Goal: Contribute content: Contribute content

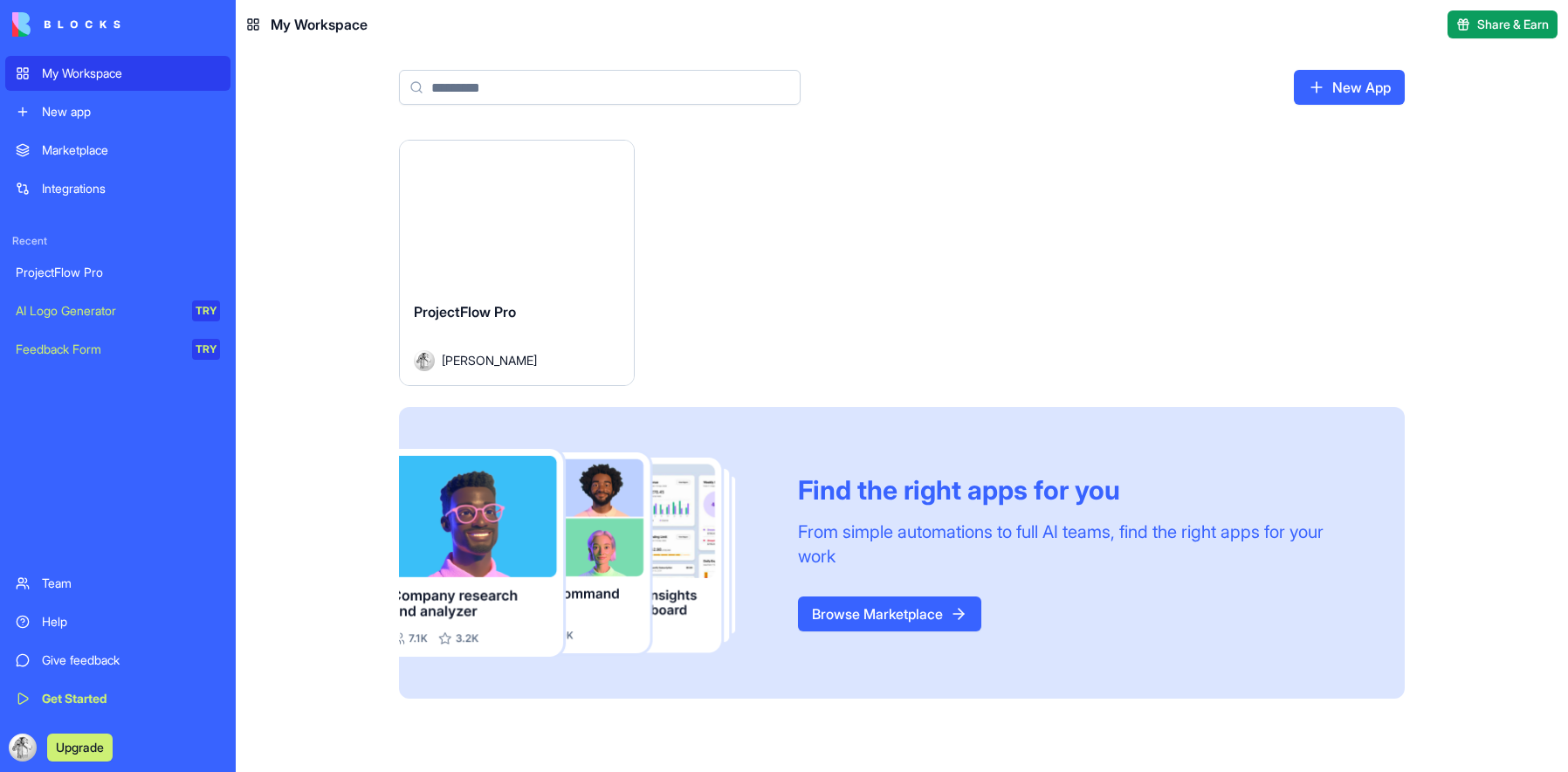
click at [1364, 82] on link "New App" at bounding box center [1349, 87] width 111 height 34
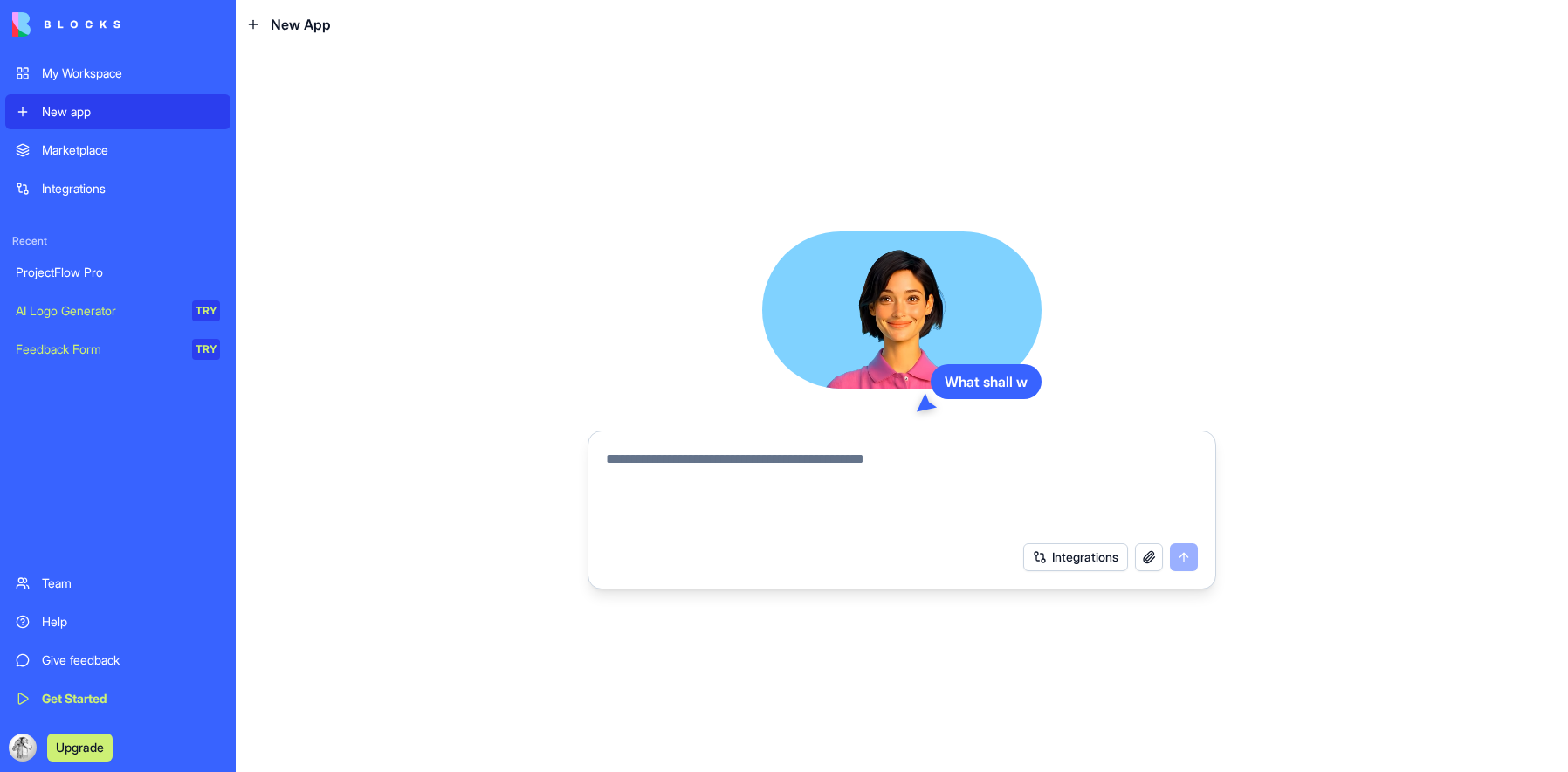
click at [693, 453] on textarea at bounding box center [901, 491] width 592 height 84
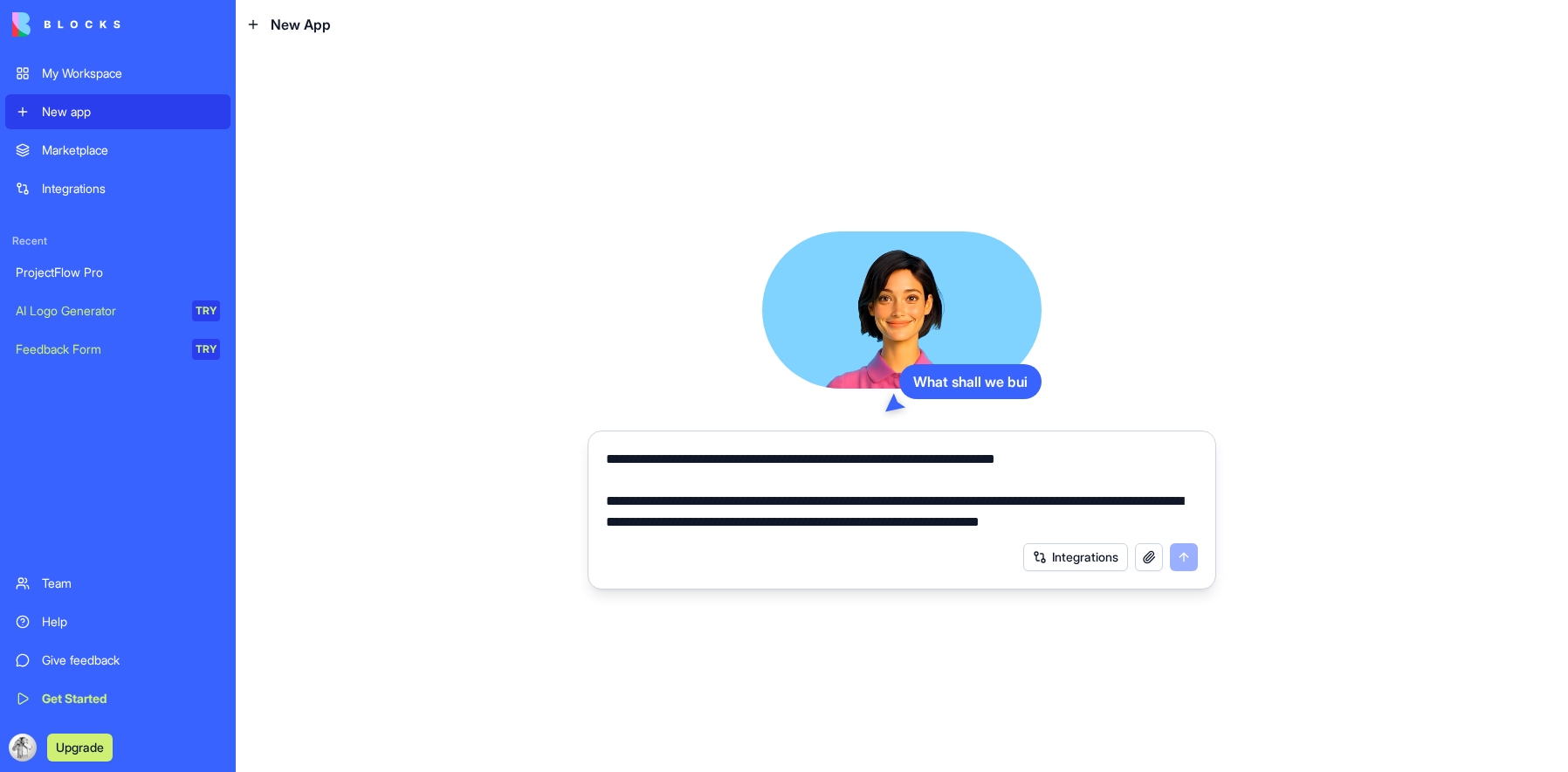
scroll to position [81, 0]
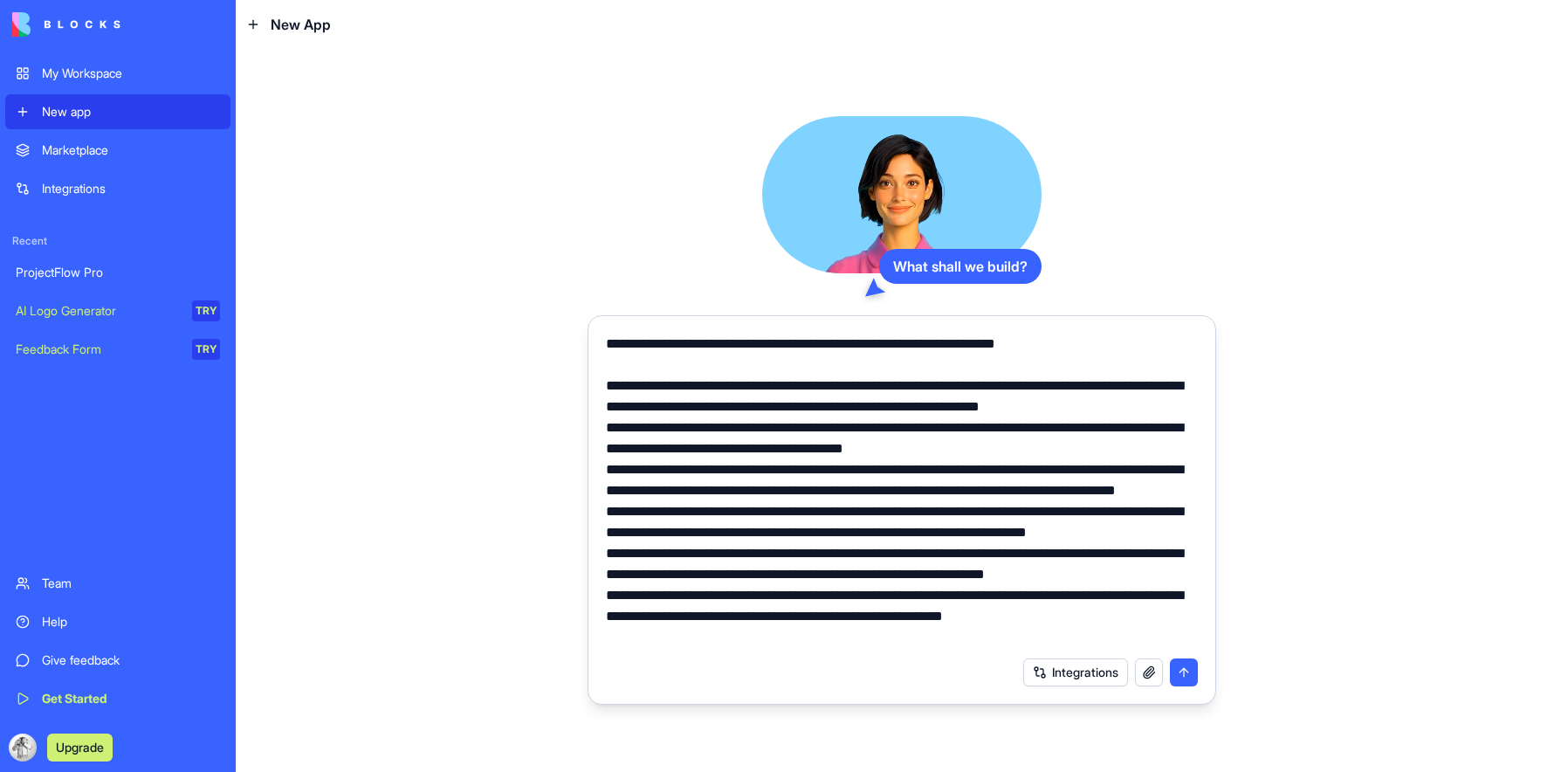
type textarea "**********"
click at [1188, 671] on button "submit" at bounding box center [1183, 672] width 28 height 28
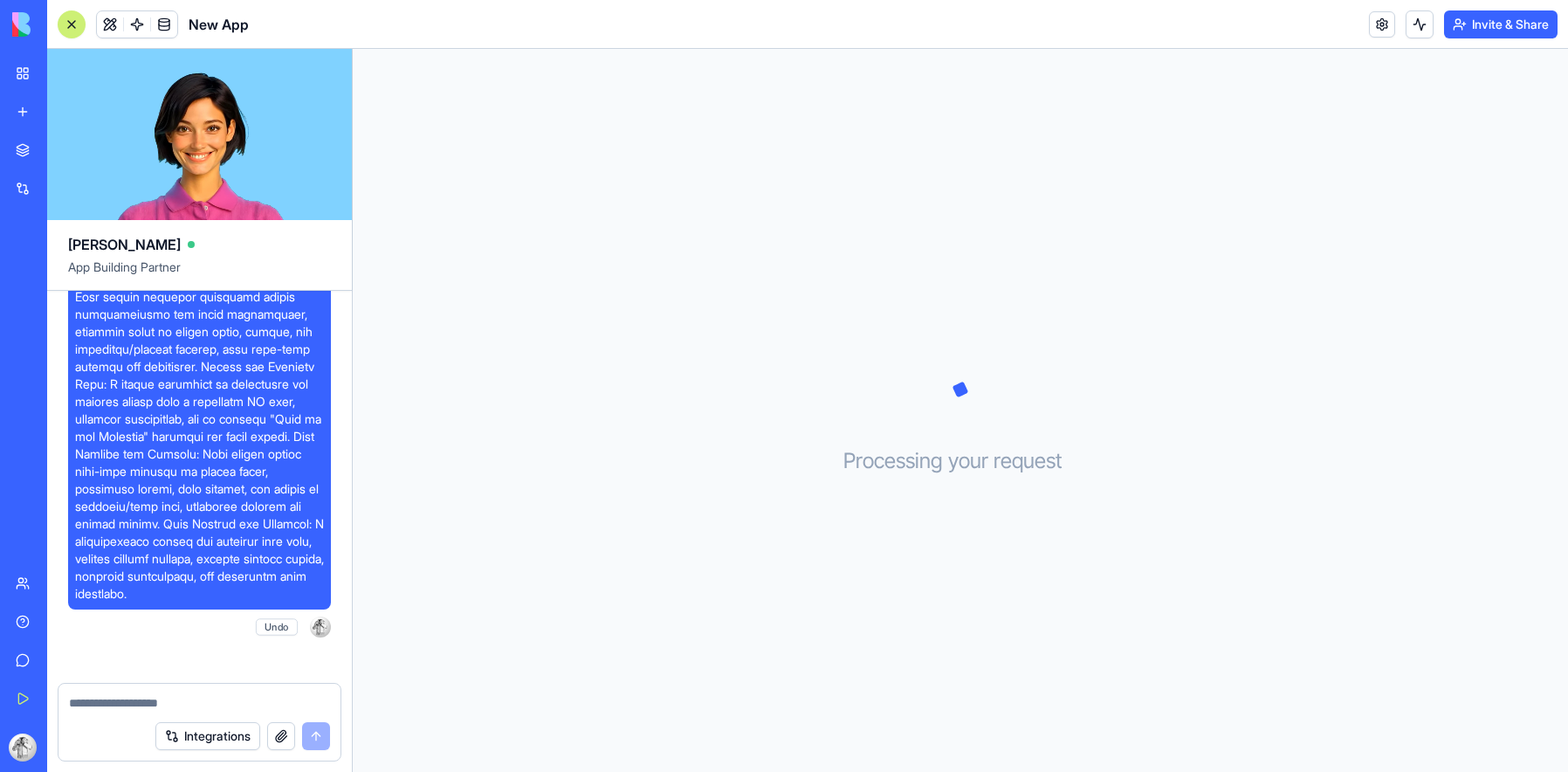
scroll to position [886, 0]
